Goal: Entertainment & Leisure: Consume media (video, audio)

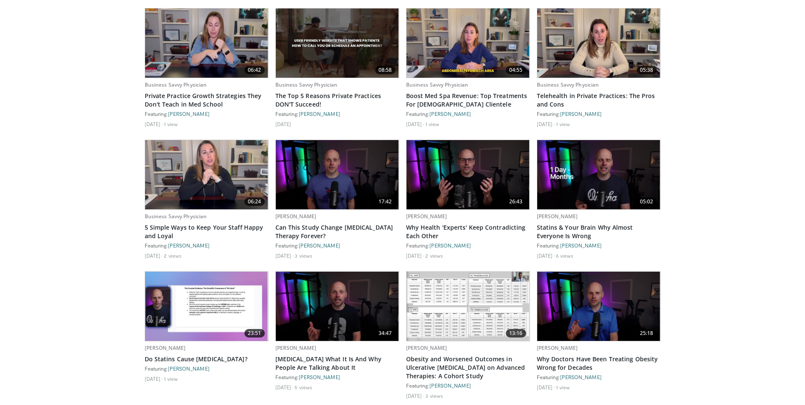
scroll to position [1001, 0]
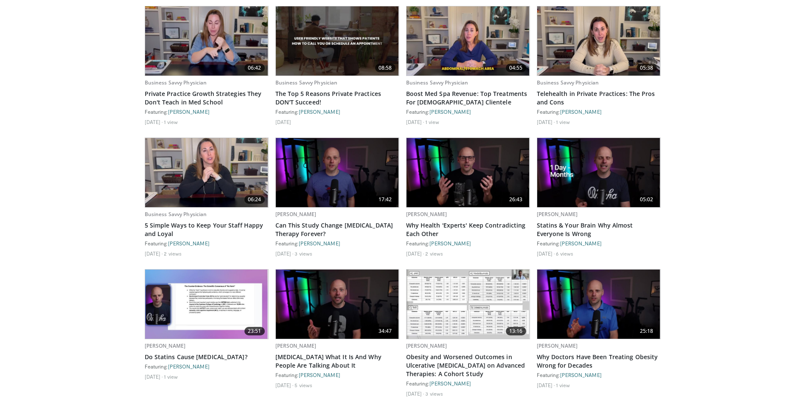
click at [196, 314] on img at bounding box center [206, 303] width 123 height 69
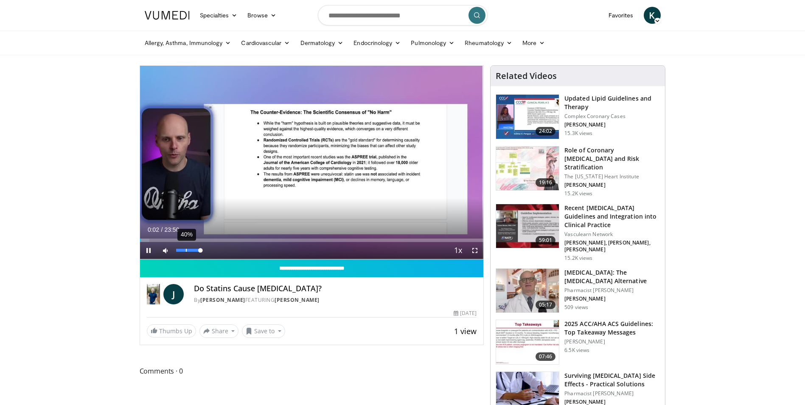
click at [186, 251] on div "40%" at bounding box center [188, 250] width 24 height 3
click at [223, 237] on div "Loaded : 26.51% 05:16 05:48" at bounding box center [312, 238] width 344 height 8
click at [237, 240] on div "Progress Bar" at bounding box center [237, 239] width 1 height 3
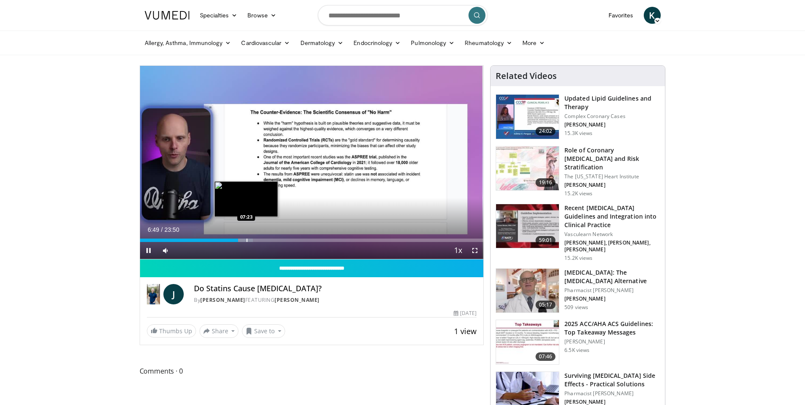
click at [246, 240] on div "Progress Bar" at bounding box center [246, 239] width 1 height 3
click at [262, 240] on div "Progress Bar" at bounding box center [261, 239] width 1 height 3
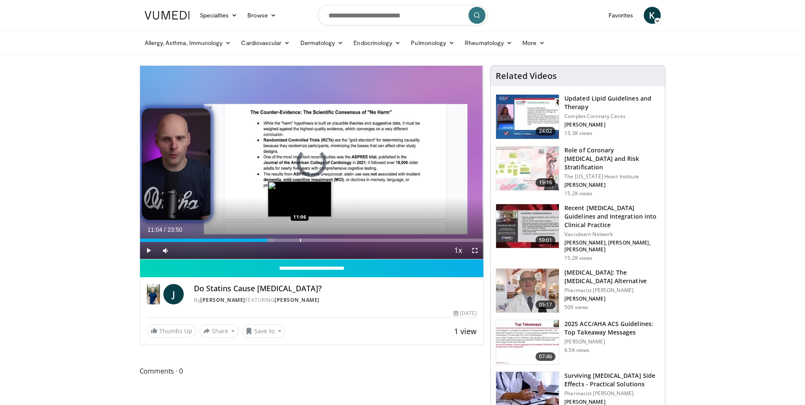
click at [300, 240] on div "Progress Bar" at bounding box center [300, 239] width 1 height 3
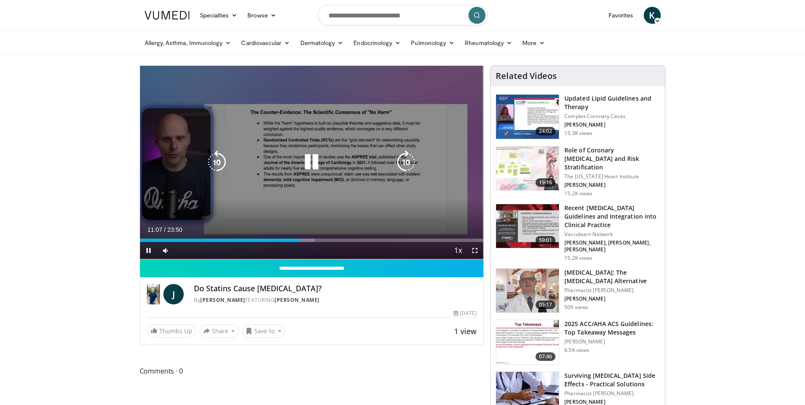
click at [317, 237] on div "Loaded : 50.93% 11:07 12:06" at bounding box center [312, 238] width 344 height 8
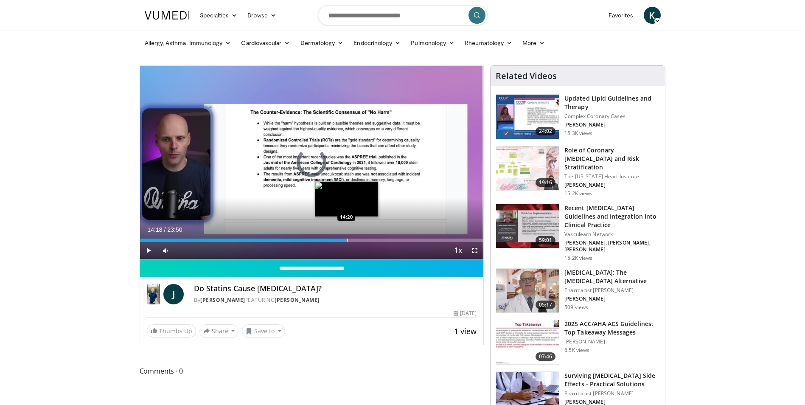
click at [346, 240] on div "Loaded : 56.51% 14:18 14:20" at bounding box center [312, 239] width 344 height 3
click at [354, 239] on div "Progress Bar" at bounding box center [354, 239] width 21 height 3
click at [365, 239] on div "Progress Bar" at bounding box center [365, 239] width 1 height 3
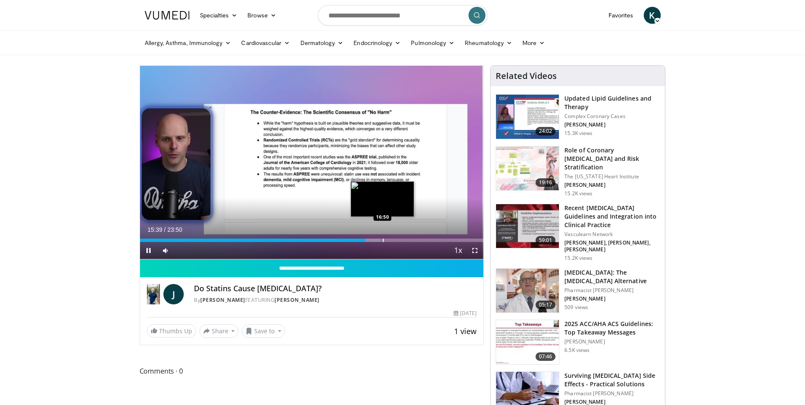
click at [382, 237] on div "Loaded : 69.95% 15:40 16:50" at bounding box center [312, 238] width 344 height 8
click at [143, 254] on span "Video Player" at bounding box center [148, 250] width 17 height 17
click at [578, 204] on h3 "Recent Cholesterol Guidelines and Integration into Clinical Practice" at bounding box center [611, 216] width 95 height 25
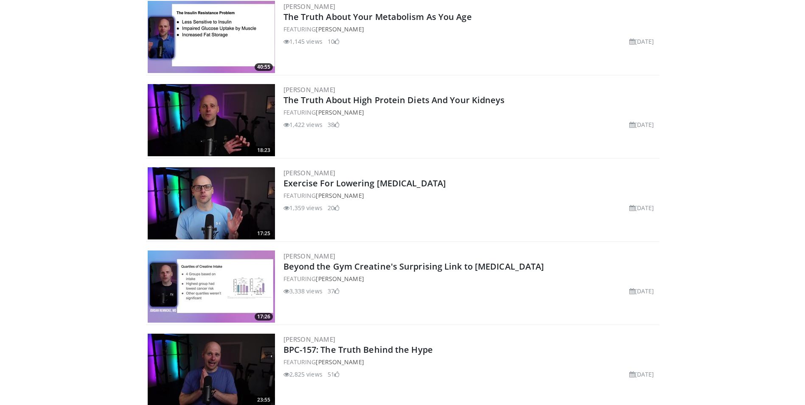
scroll to position [933, 0]
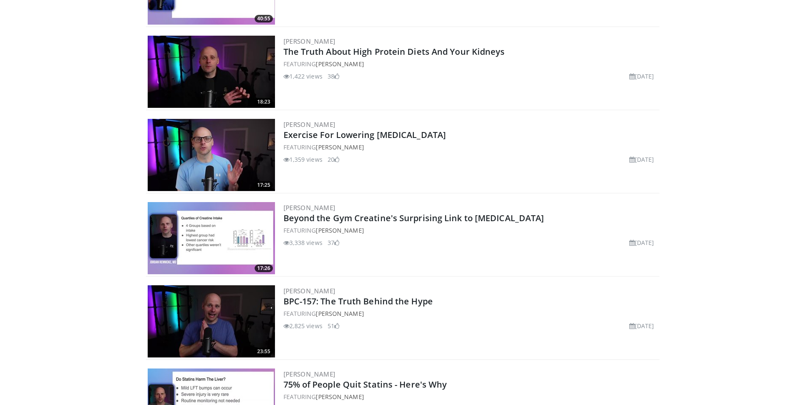
click at [206, 245] on img at bounding box center [211, 238] width 127 height 72
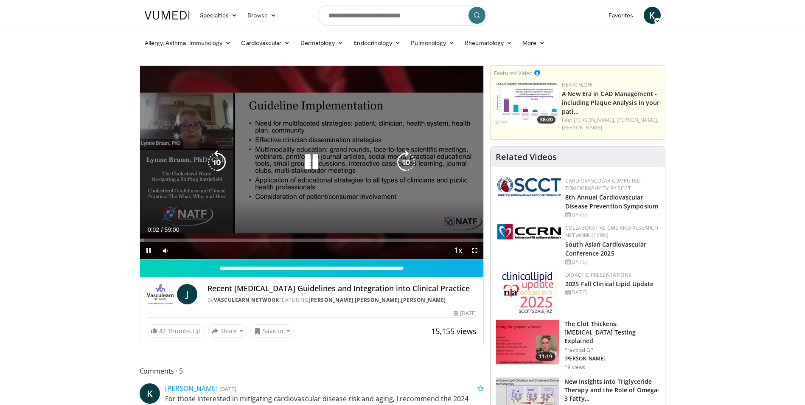
click at [311, 165] on icon "Video Player" at bounding box center [311, 162] width 24 height 24
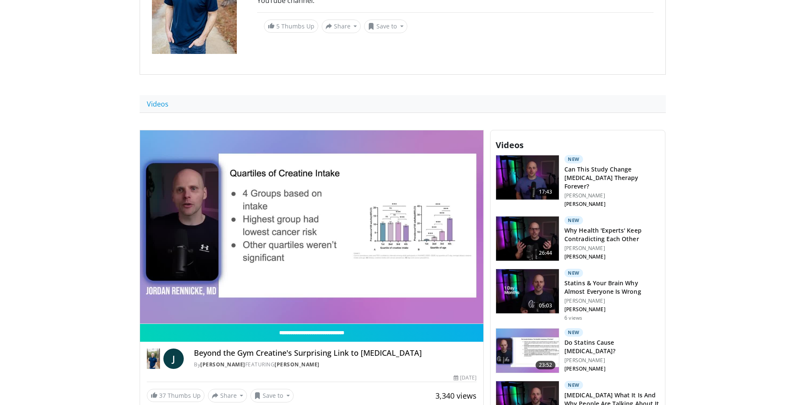
scroll to position [212, 0]
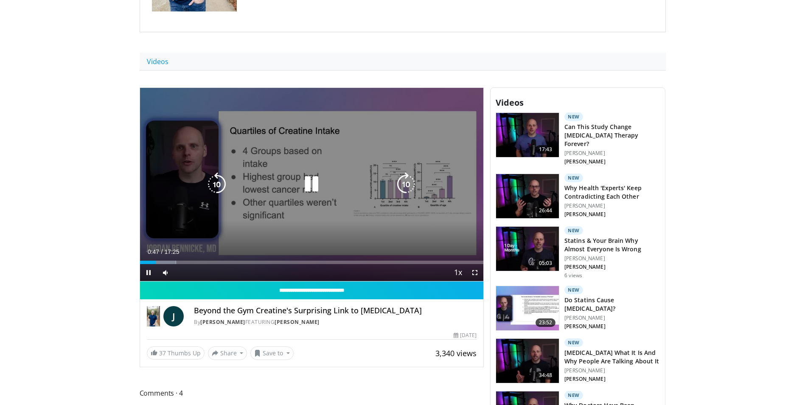
click at [411, 184] on icon "Video Player" at bounding box center [406, 184] width 24 height 24
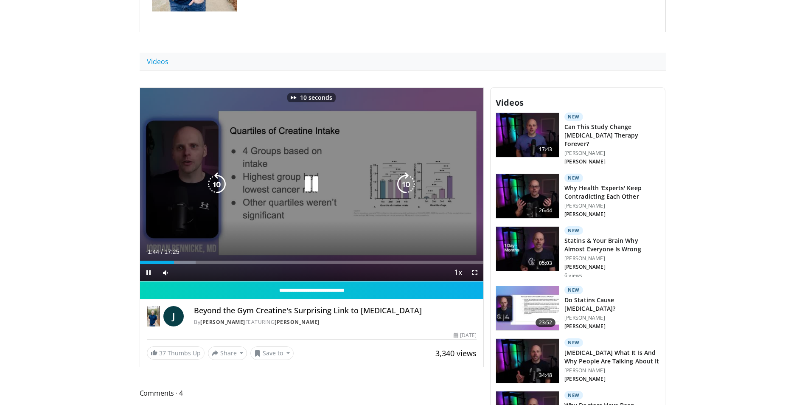
click at [411, 184] on icon "Video Player" at bounding box center [406, 184] width 24 height 24
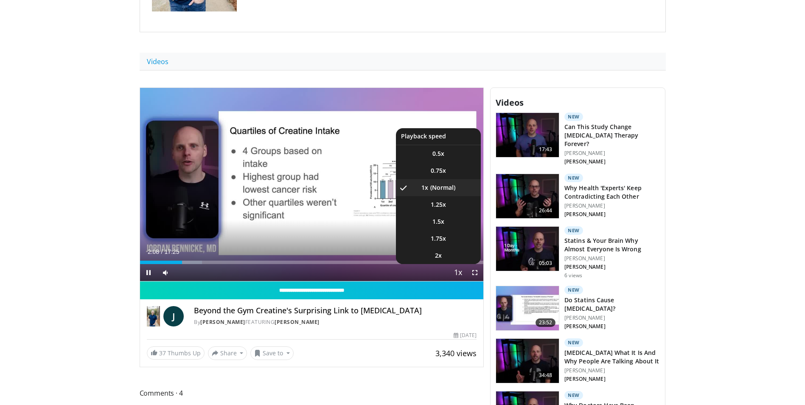
click at [457, 274] on span "Video Player" at bounding box center [458, 272] width 12 height 17
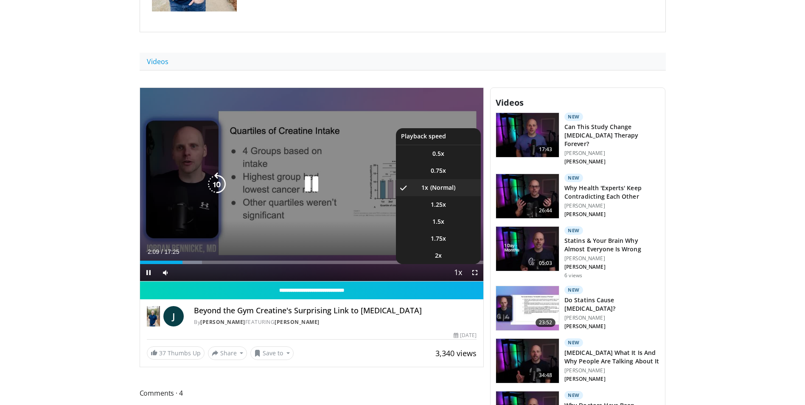
click at [457, 273] on span "Video Player" at bounding box center [458, 272] width 12 height 17
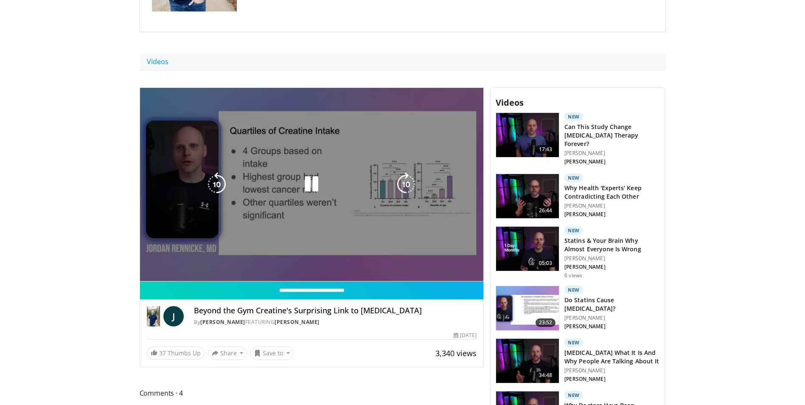
click at [457, 273] on div "30 seconds Tap to unmute" at bounding box center [312, 184] width 344 height 193
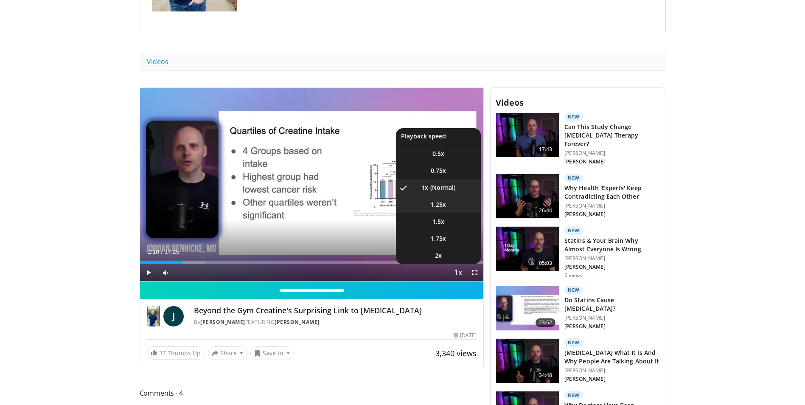
click at [439, 209] on li "1.25x" at bounding box center [438, 204] width 85 height 17
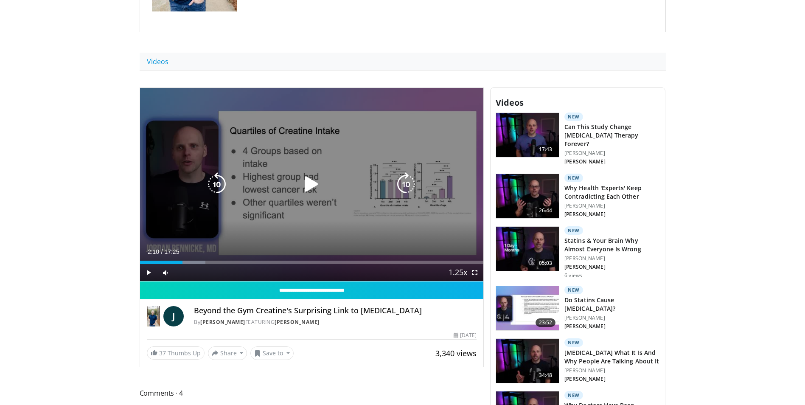
click at [309, 184] on icon "Video Player" at bounding box center [311, 184] width 24 height 24
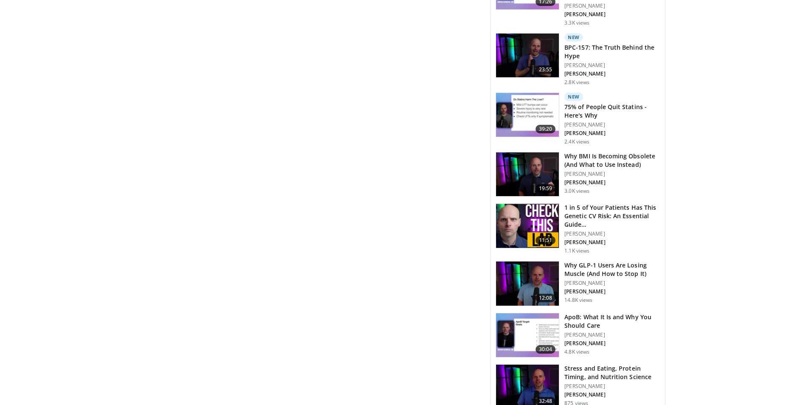
scroll to position [933, 0]
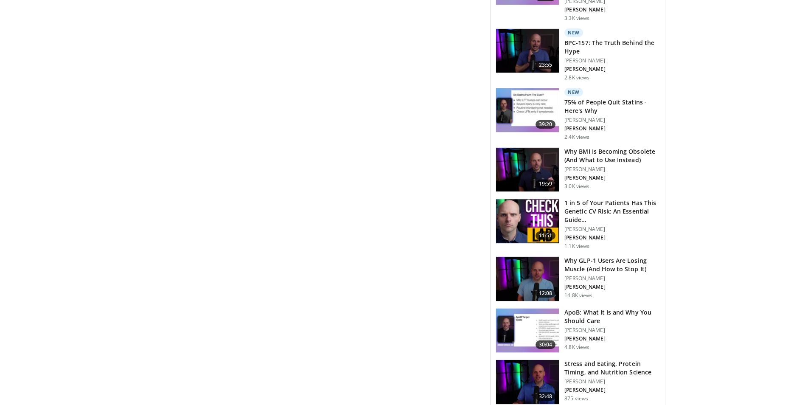
click at [577, 308] on h3 "ApoB: What It Is and Why You Should Care" at bounding box center [611, 316] width 95 height 17
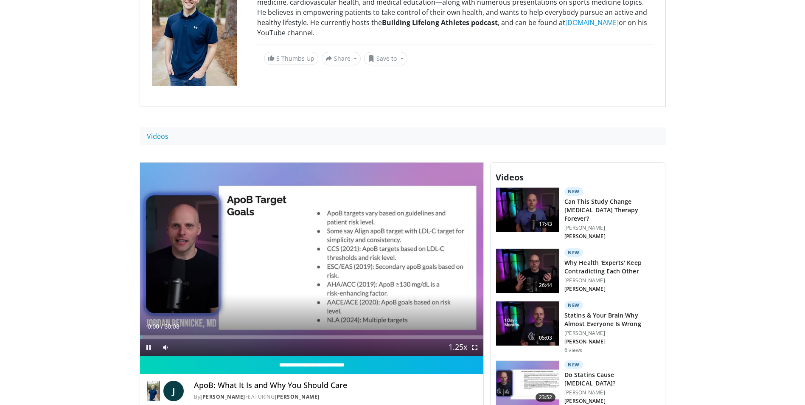
scroll to position [170, 0]
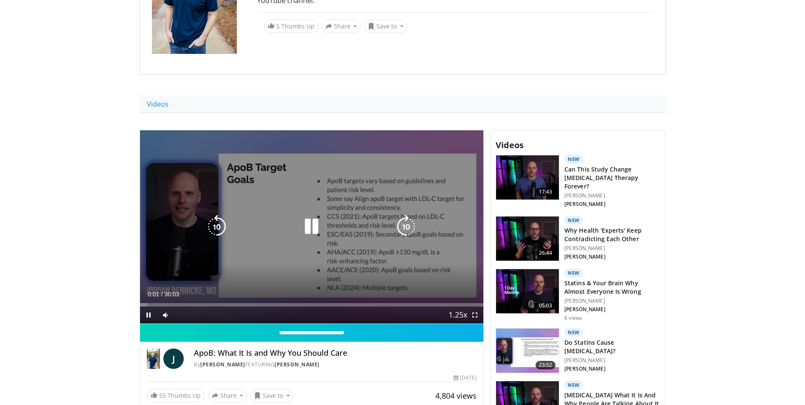
click at [405, 225] on icon "Video Player" at bounding box center [406, 227] width 24 height 24
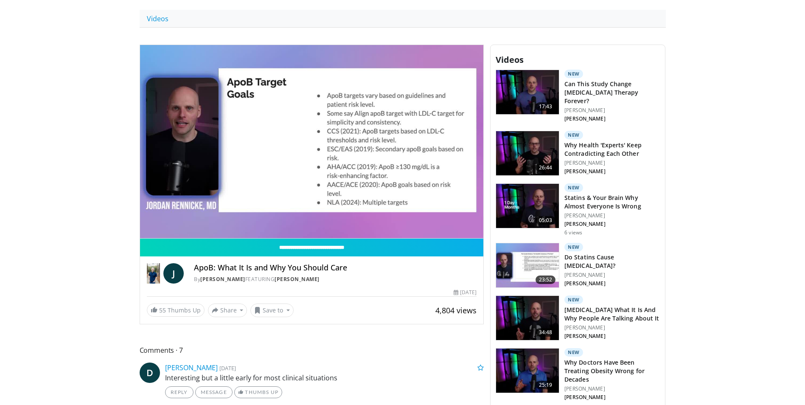
scroll to position [254, 0]
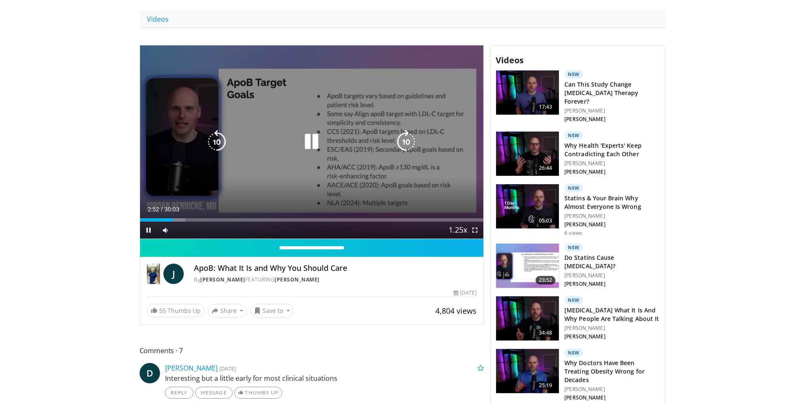
click at [321, 149] on icon "Video Player" at bounding box center [311, 142] width 24 height 24
click at [302, 144] on icon "Video Player" at bounding box center [311, 142] width 24 height 24
click at [396, 145] on icon "Video Player" at bounding box center [406, 142] width 24 height 24
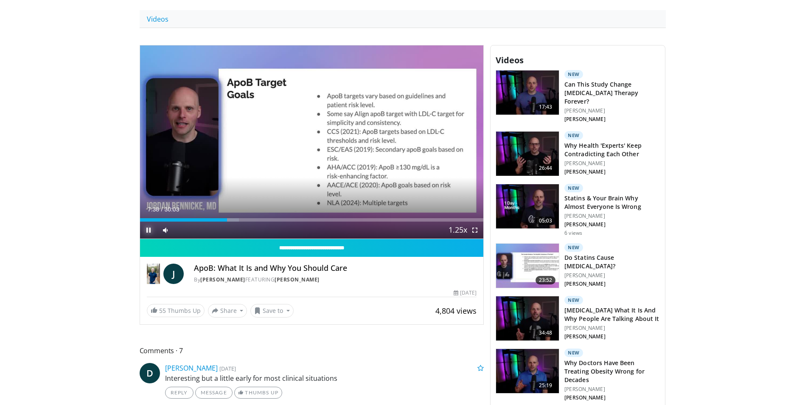
click at [146, 231] on span "Video Player" at bounding box center [148, 229] width 17 height 17
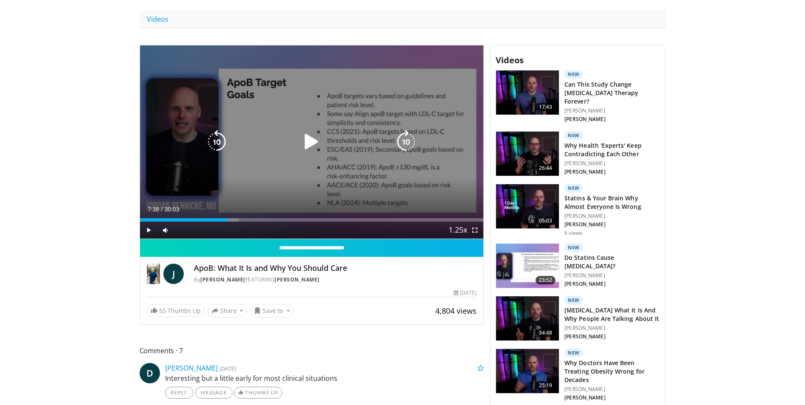
click at [412, 138] on icon "Video Player" at bounding box center [406, 142] width 24 height 24
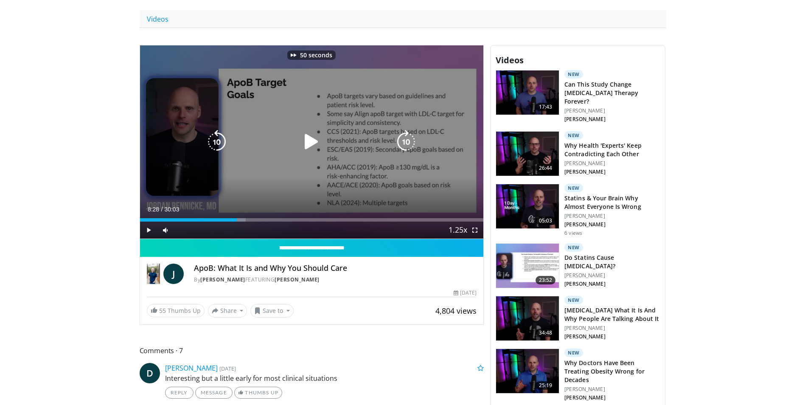
click at [412, 138] on icon "Video Player" at bounding box center [406, 142] width 24 height 24
click at [223, 142] on icon "Video Player" at bounding box center [217, 142] width 24 height 24
click at [404, 140] on icon "Video Player" at bounding box center [406, 142] width 24 height 24
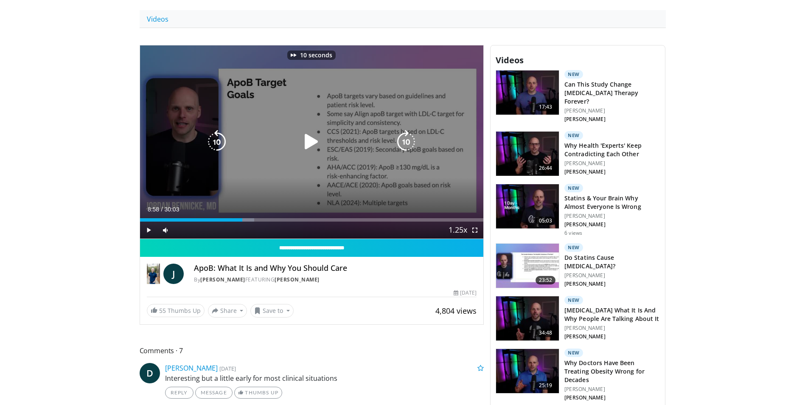
click at [404, 140] on icon "Video Player" at bounding box center [406, 142] width 24 height 24
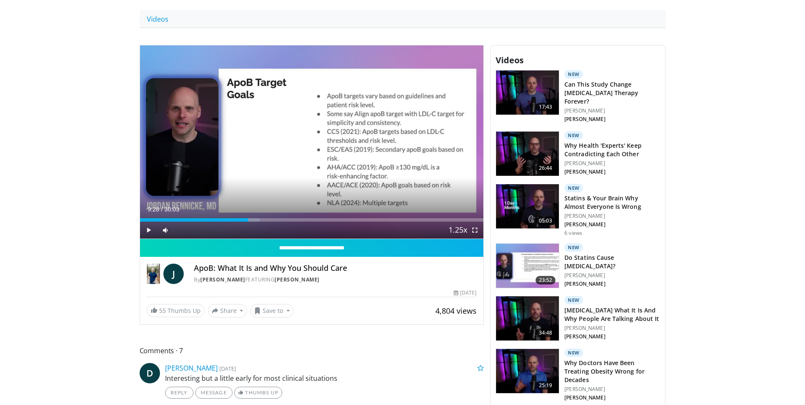
click at [404, 140] on div "40 seconds Tap to unmute" at bounding box center [312, 141] width 344 height 193
click at [152, 228] on span "Video Player" at bounding box center [148, 229] width 17 height 17
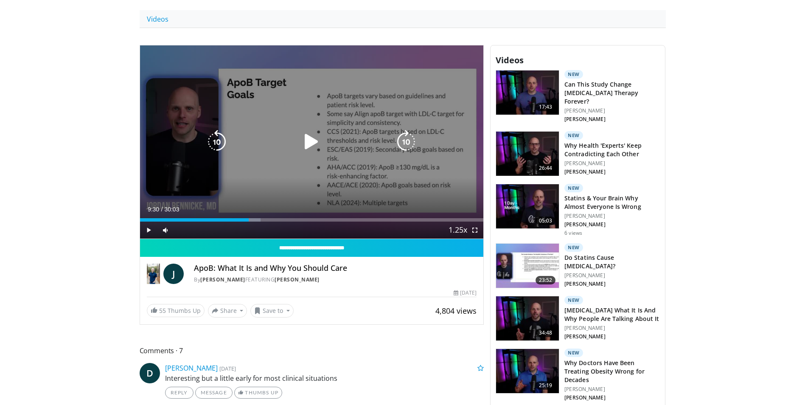
click at [402, 140] on icon "Video Player" at bounding box center [406, 142] width 24 height 24
click at [413, 142] on icon "Video Player" at bounding box center [406, 142] width 24 height 24
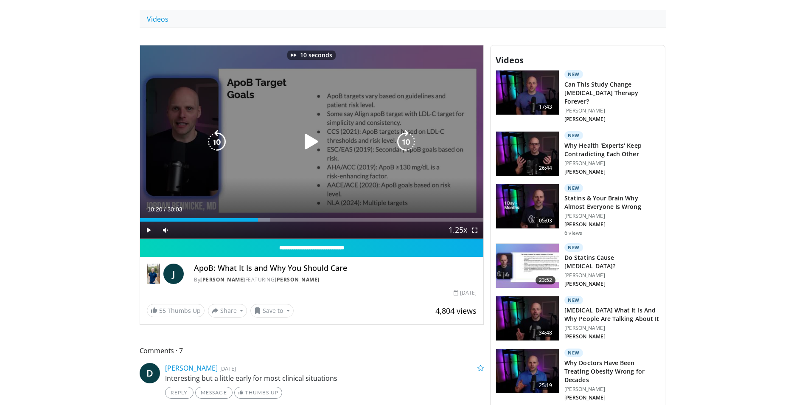
click at [413, 142] on icon "Video Player" at bounding box center [406, 142] width 24 height 24
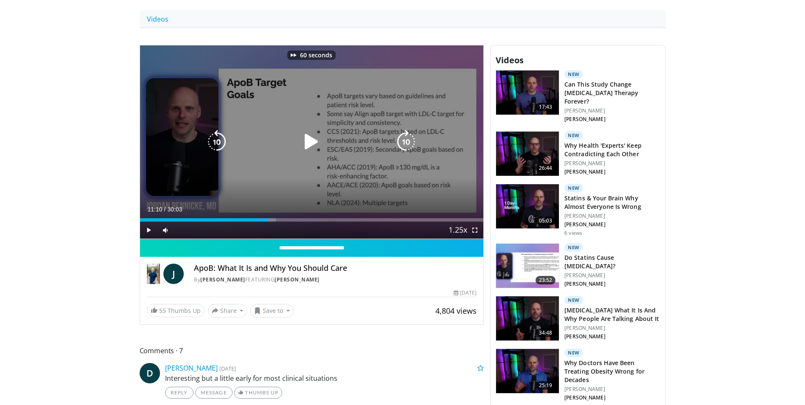
click at [413, 142] on icon "Video Player" at bounding box center [406, 142] width 24 height 24
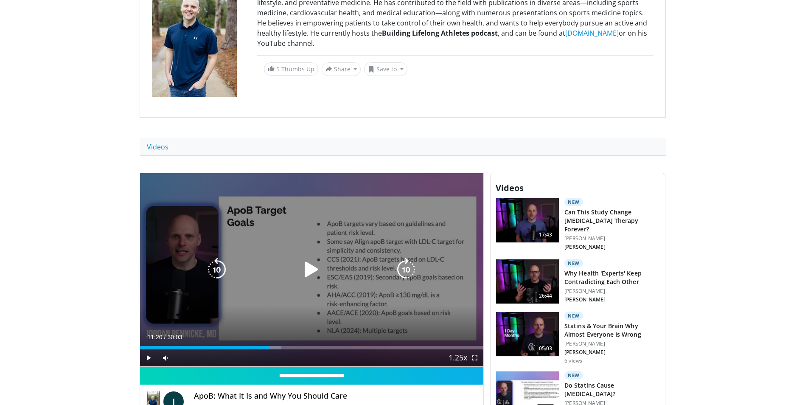
scroll to position [170, 0]
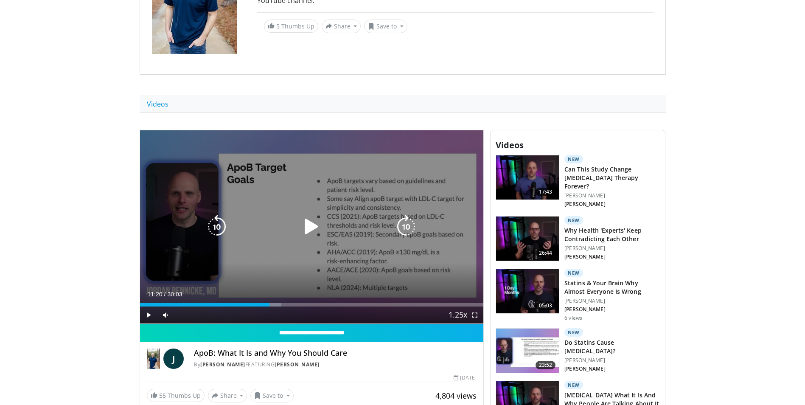
click at [402, 226] on icon "Video Player" at bounding box center [406, 227] width 24 height 24
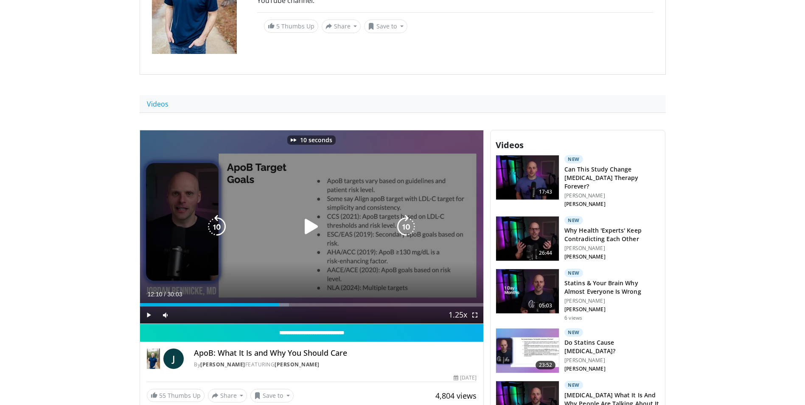
click at [402, 226] on icon "Video Player" at bounding box center [406, 227] width 24 height 24
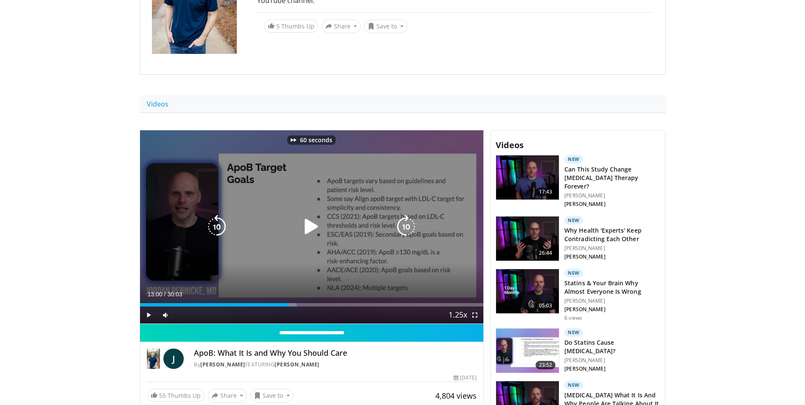
click at [402, 226] on icon "Video Player" at bounding box center [406, 227] width 24 height 24
